Goal: Find specific page/section: Find specific page/section

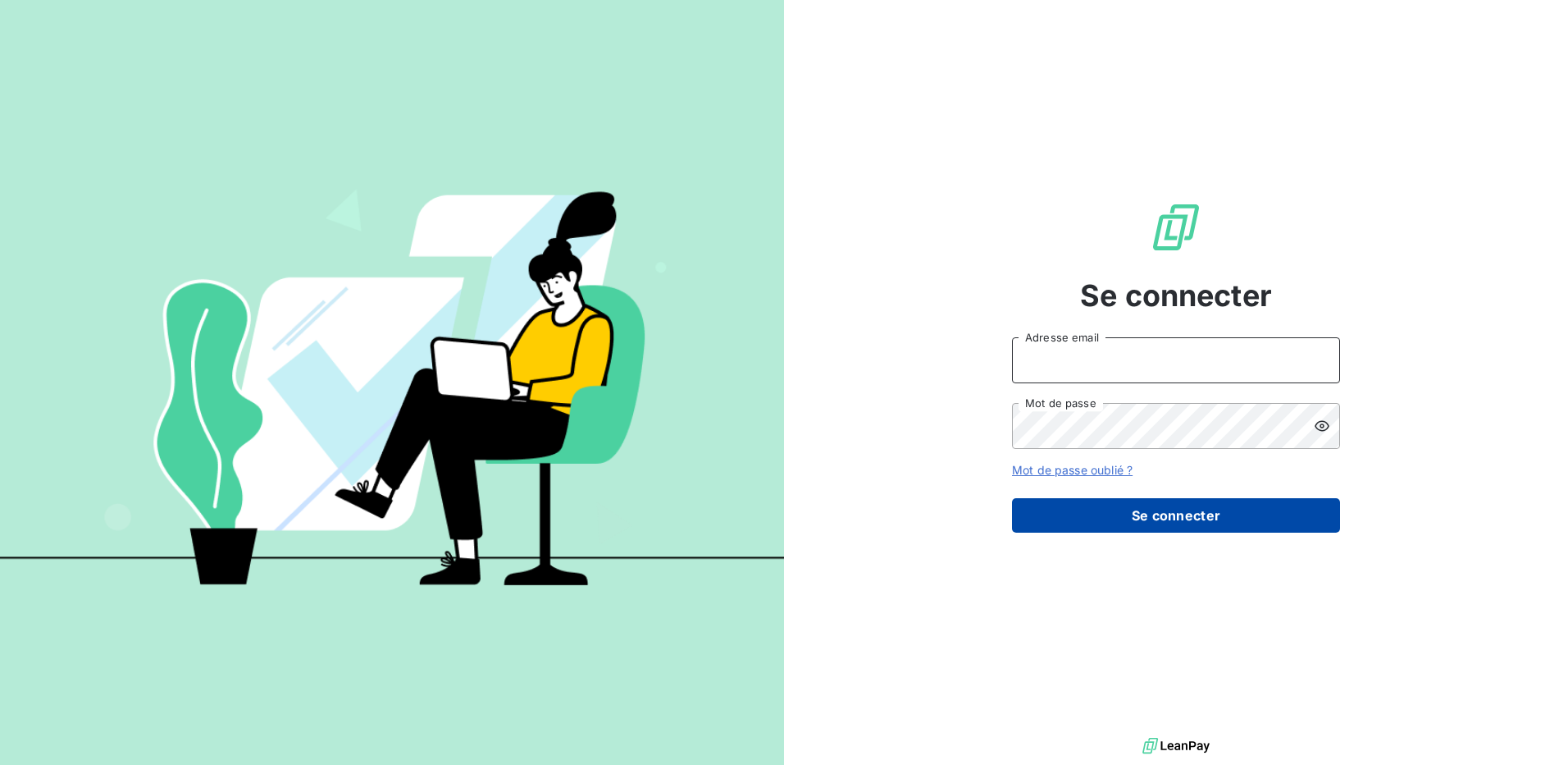
type input "[EMAIL_ADDRESS][DOMAIN_NAME]"
click at [1079, 510] on button "Se connecter" at bounding box center [1176, 514] width 328 height 35
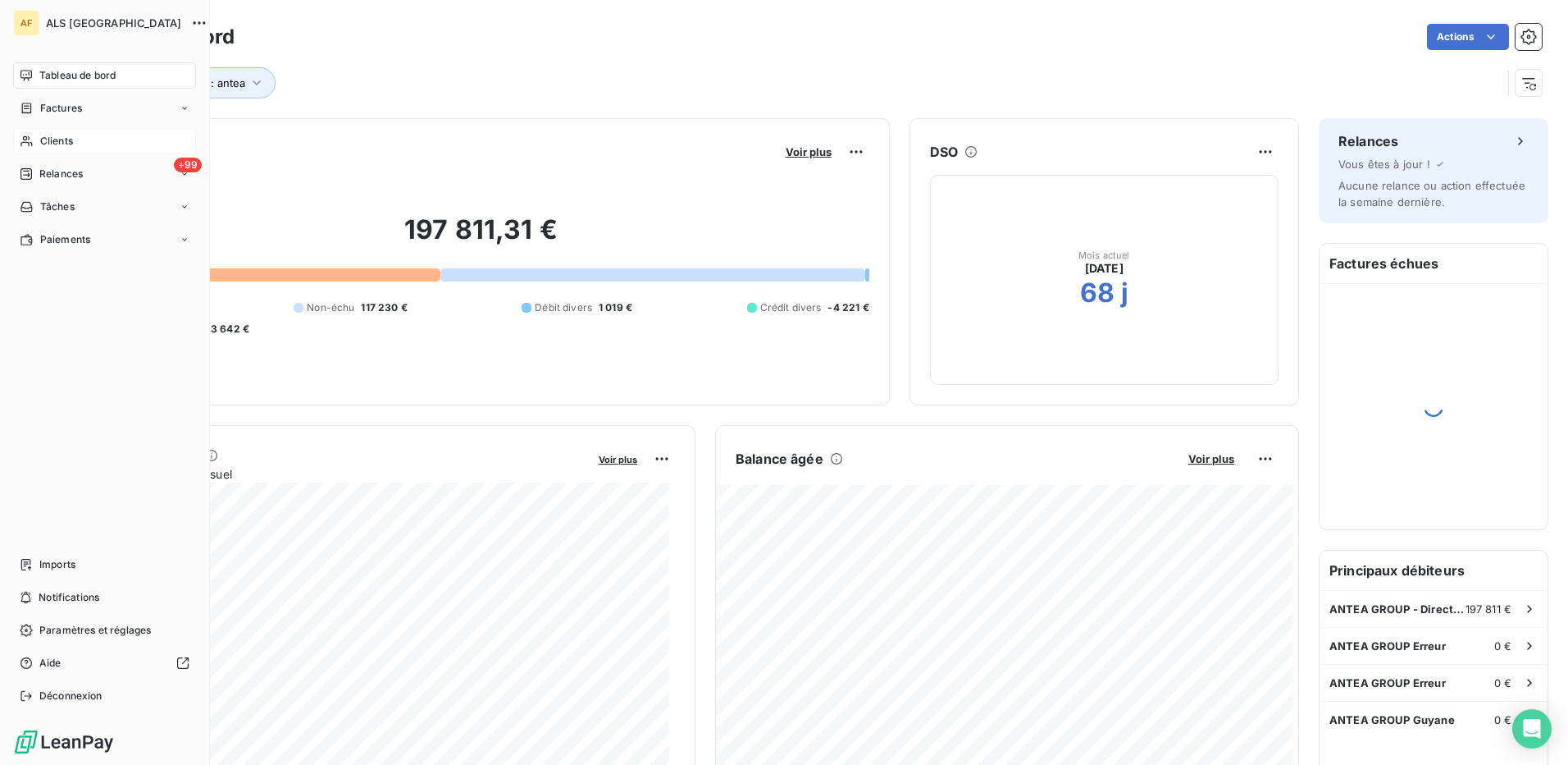
click at [43, 140] on span "Clients" at bounding box center [56, 141] width 33 height 15
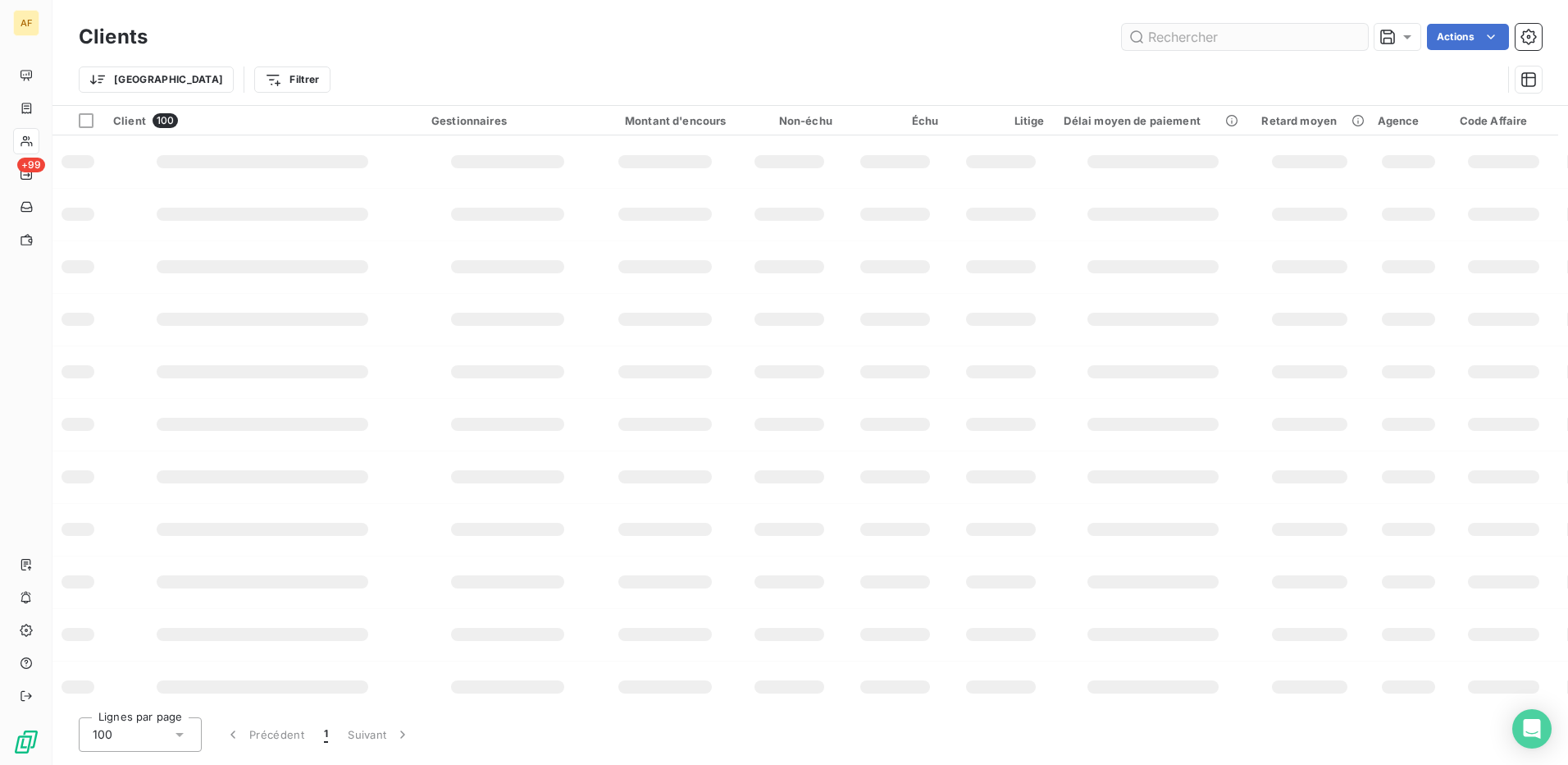
click at [1199, 43] on input "text" at bounding box center [1244, 36] width 246 height 26
type input "KEM ONE"
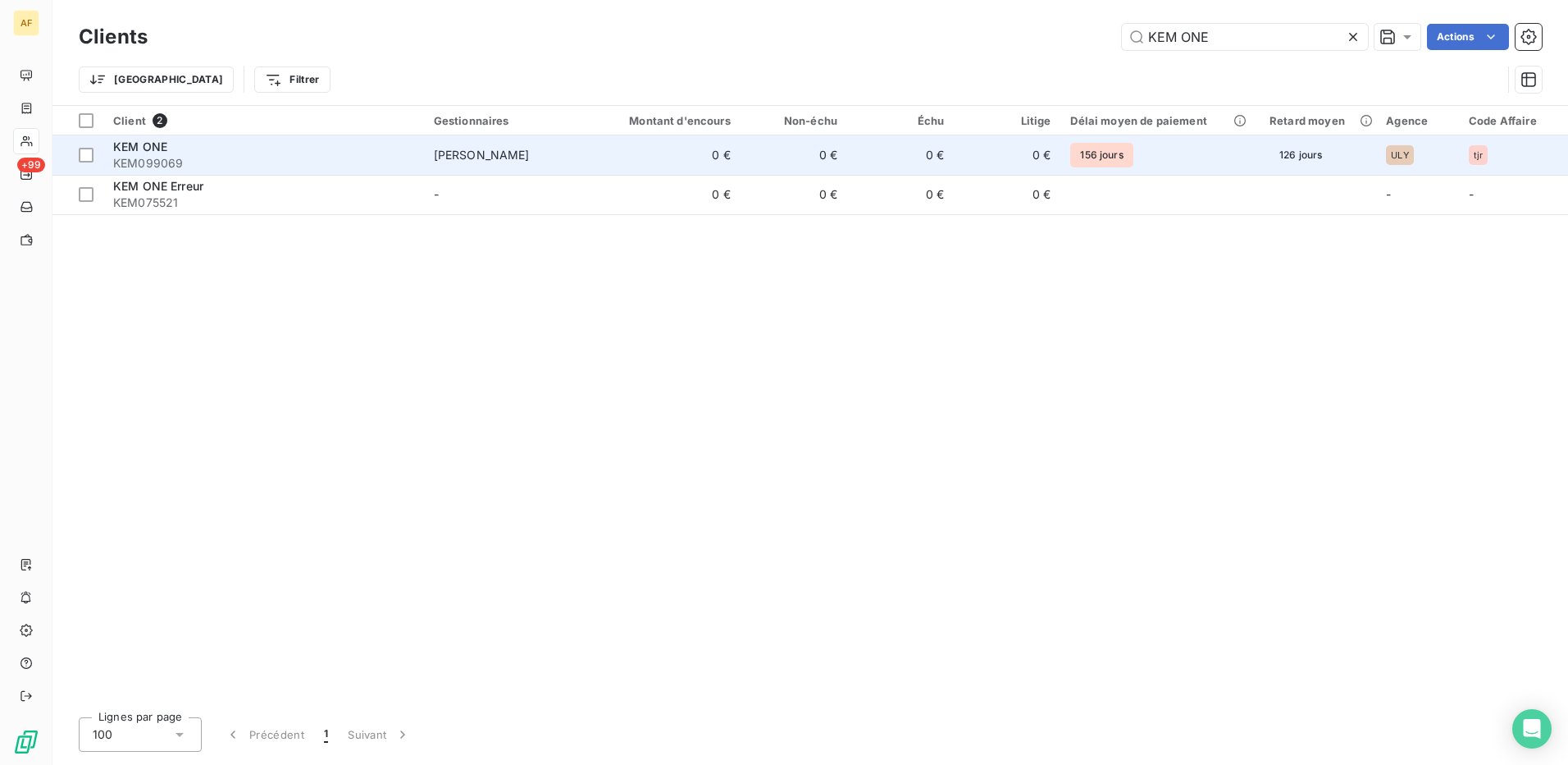
click at [270, 153] on div "KEM ONE" at bounding box center [264, 147] width 301 height 17
